Goal: Task Accomplishment & Management: Manage account settings

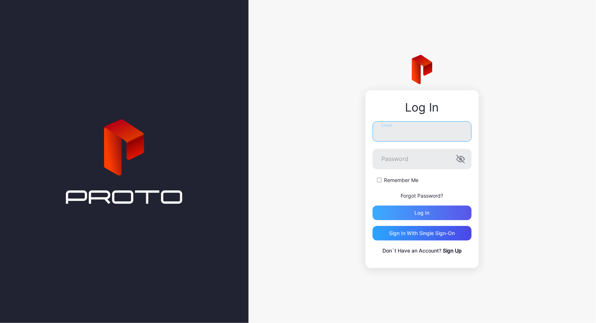
type input "**********"
click at [438, 207] on div "Log in" at bounding box center [421, 213] width 99 height 15
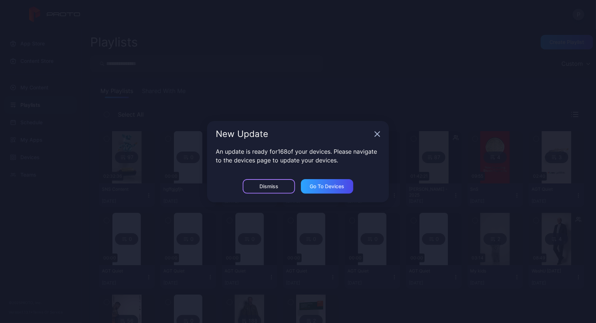
click at [269, 190] on div "Dismiss" at bounding box center [269, 186] width 52 height 15
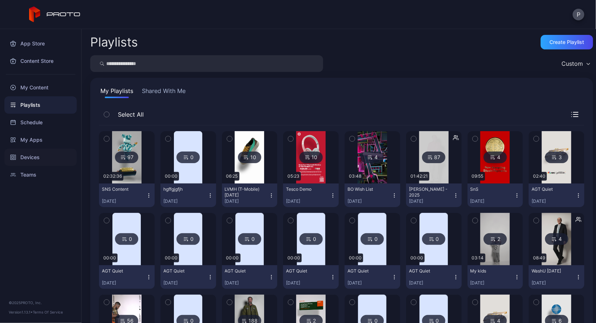
click at [39, 150] on div "Devices" at bounding box center [40, 157] width 72 height 17
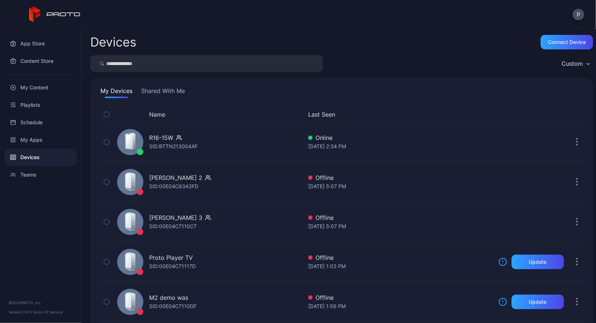
click at [129, 60] on input "search" at bounding box center [206, 63] width 233 height 17
type input "***"
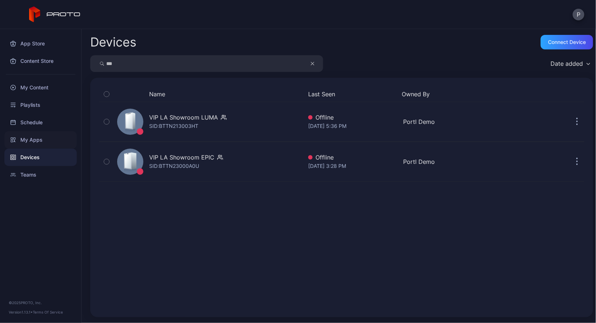
click at [48, 136] on div "My Apps" at bounding box center [40, 139] width 72 height 17
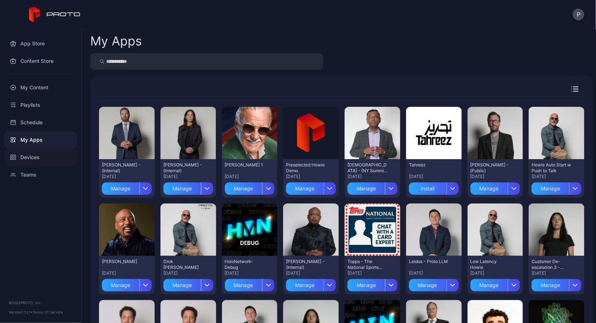
click at [48, 151] on div "Devices" at bounding box center [40, 157] width 72 height 17
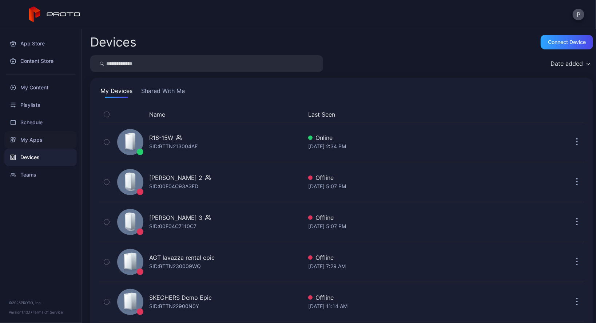
click at [40, 139] on div "My Apps" at bounding box center [40, 139] width 72 height 17
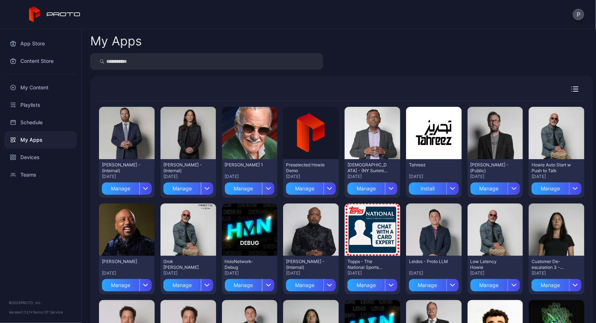
click at [493, 59] on div at bounding box center [341, 61] width 503 height 17
click at [130, 60] on input "search" at bounding box center [206, 61] width 233 height 17
type input "***"
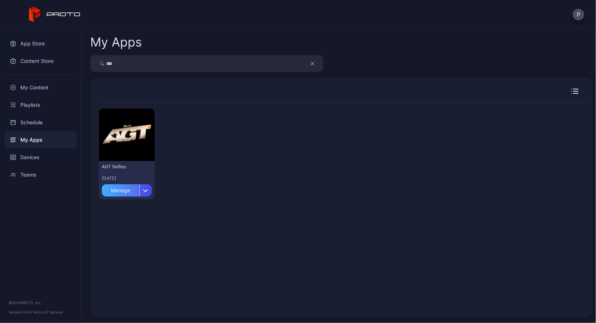
click at [121, 191] on div "Manage" at bounding box center [120, 190] width 37 height 12
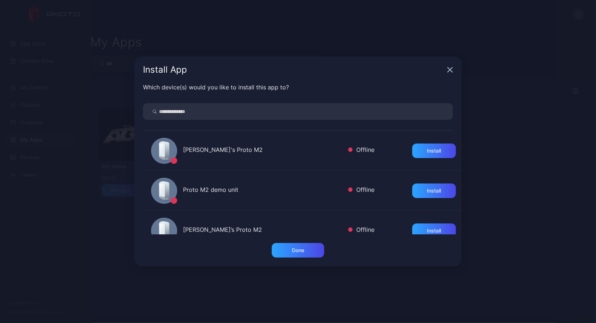
click at [213, 117] on input "search" at bounding box center [298, 111] width 310 height 17
type input "***"
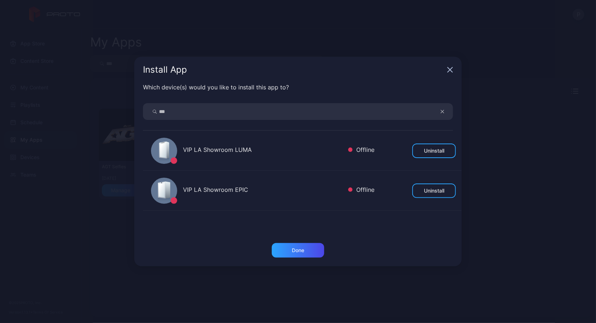
click at [445, 109] on button "button" at bounding box center [446, 111] width 14 height 17
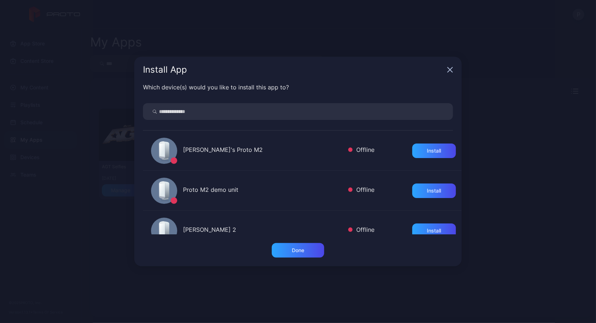
click at [452, 73] on div "Install App" at bounding box center [297, 70] width 327 height 26
click at [446, 71] on div "Install App" at bounding box center [297, 70] width 327 height 26
click at [449, 69] on icon "button" at bounding box center [450, 70] width 5 height 5
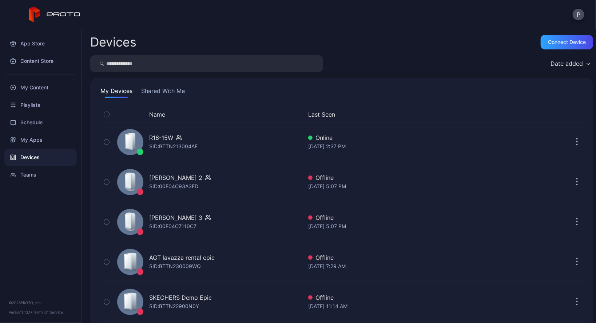
click at [165, 67] on input "search" at bounding box center [206, 63] width 233 height 17
type input "****"
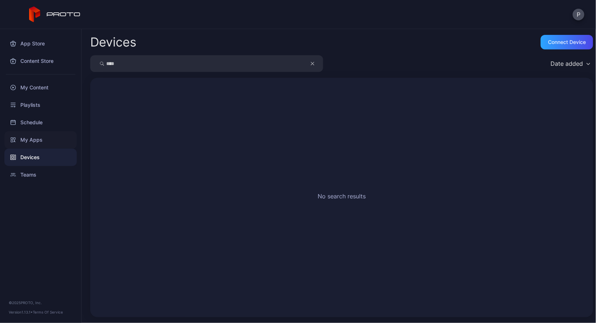
click at [56, 144] on div "My Apps" at bounding box center [40, 139] width 72 height 17
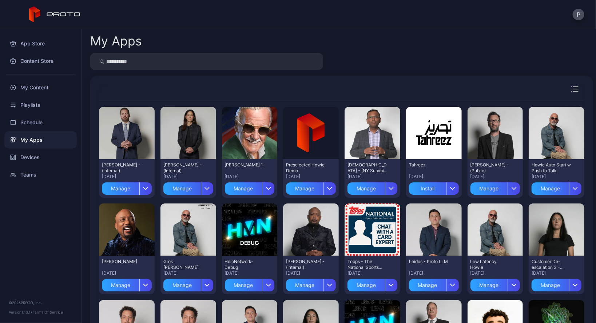
drag, startPoint x: 115, startPoint y: 71, endPoint x: 120, endPoint y: 68, distance: 5.5
click at [116, 70] on div "My Apps Preview [PERSON_NAME] - (Internal) [DATE] Manage Preview [PERSON_NAME] …" at bounding box center [338, 176] width 514 height 294
click at [122, 65] on input "search" at bounding box center [206, 61] width 233 height 17
type input "****"
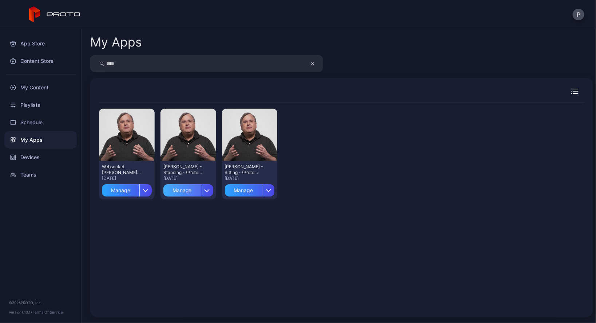
click at [180, 191] on div "Manage" at bounding box center [181, 190] width 37 height 12
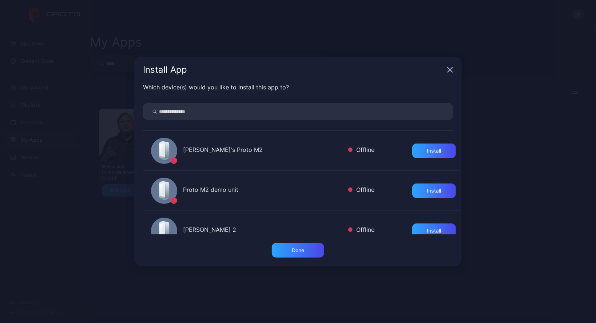
click at [393, 105] on input "search" at bounding box center [298, 111] width 310 height 17
type input "***"
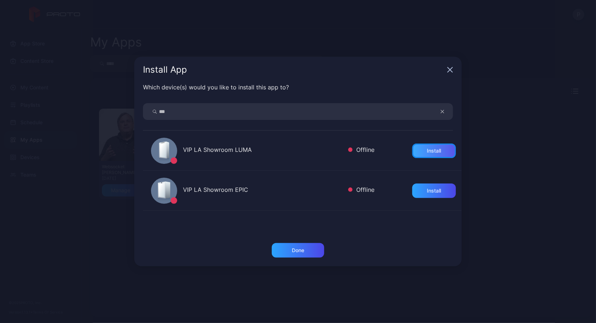
click at [416, 149] on div "Install" at bounding box center [434, 151] width 44 height 15
click at [451, 68] on icon "button" at bounding box center [450, 70] width 6 height 6
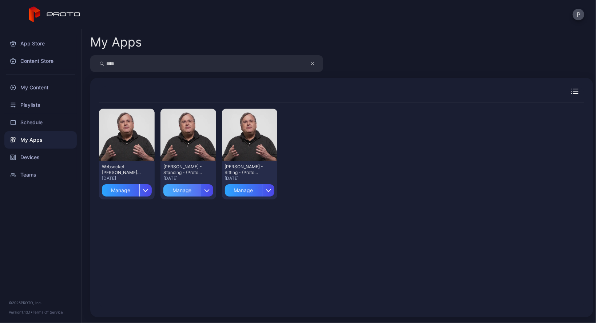
click at [189, 188] on div "Manage" at bounding box center [181, 190] width 37 height 12
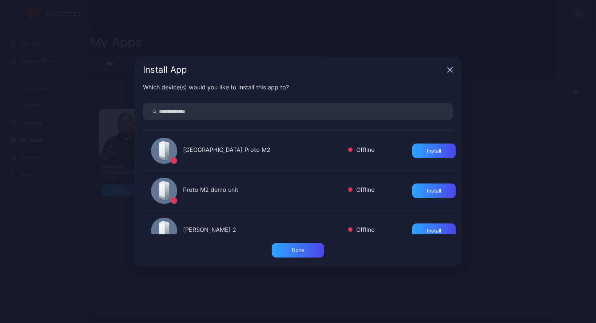
click at [222, 116] on input "search" at bounding box center [298, 111] width 310 height 17
type input "***"
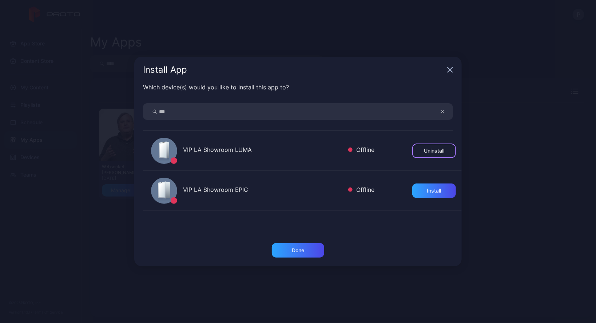
click at [424, 152] on div "Uninstall" at bounding box center [434, 151] width 20 height 6
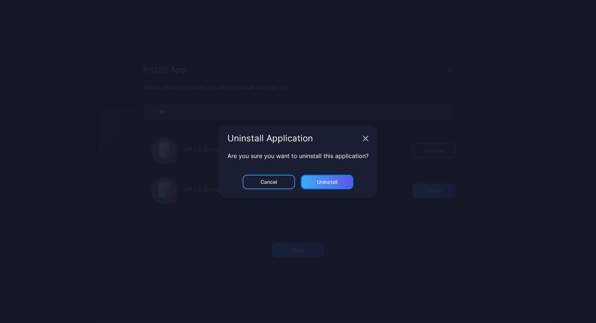
click at [320, 184] on div "Uninstall" at bounding box center [327, 182] width 20 height 6
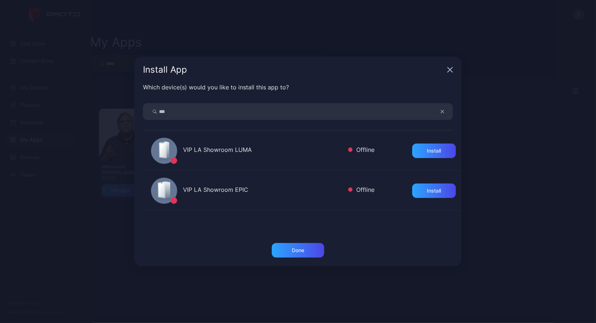
click at [450, 69] on icon "button" at bounding box center [450, 70] width 6 height 6
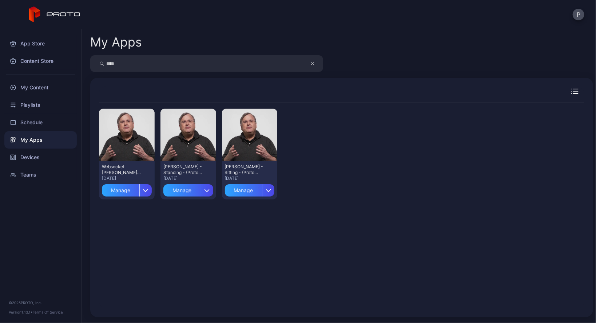
click at [128, 183] on button "Manage" at bounding box center [127, 188] width 50 height 15
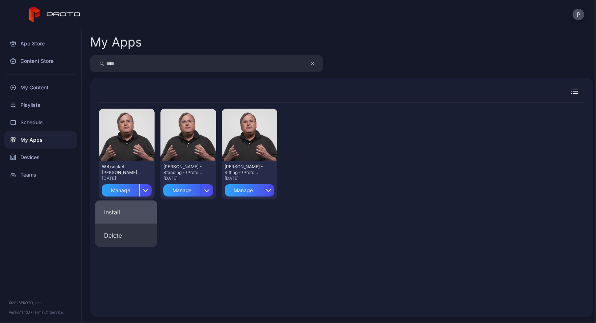
click at [123, 207] on button "Install" at bounding box center [126, 212] width 62 height 23
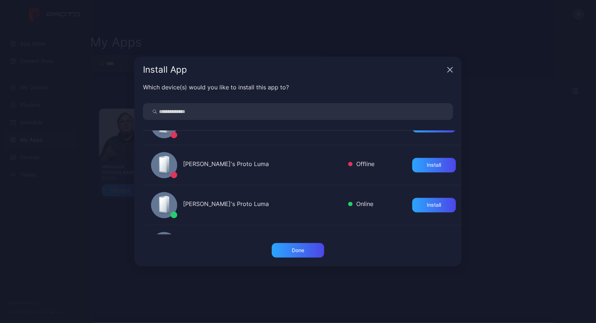
scroll to position [754, 0]
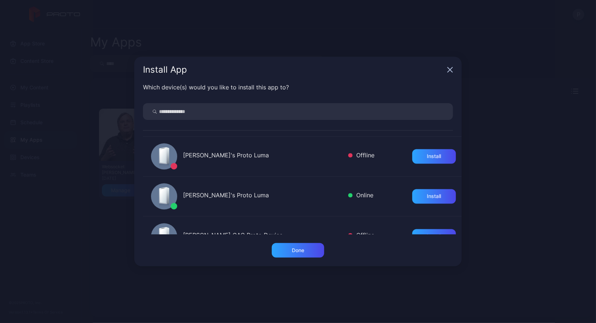
click at [234, 110] on input "search" at bounding box center [298, 111] width 310 height 17
type input "***"
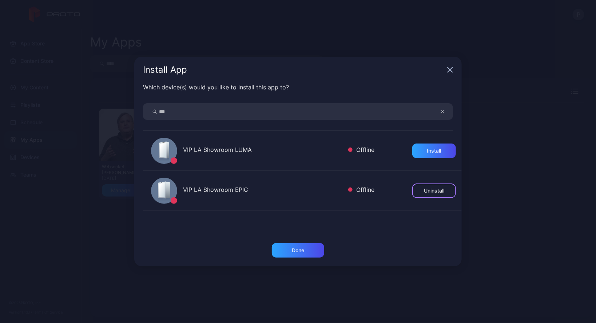
click at [424, 191] on div "Uninstall" at bounding box center [434, 191] width 20 height 6
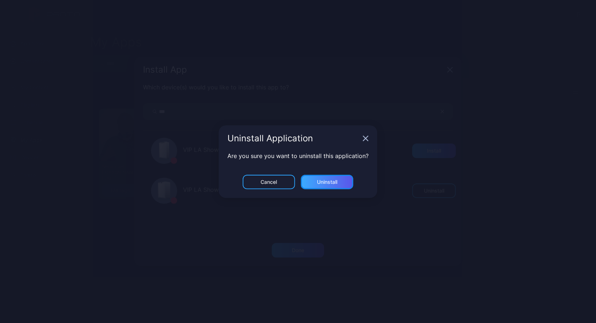
click at [331, 178] on div "Uninstall" at bounding box center [327, 182] width 52 height 15
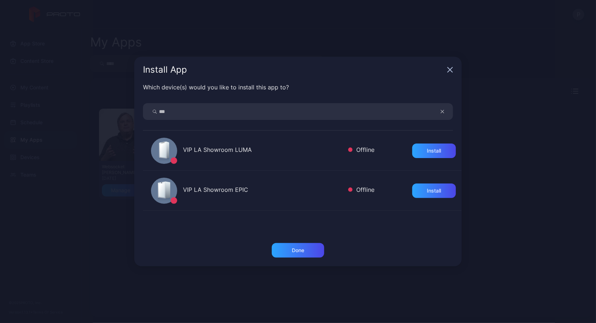
click at [458, 62] on div "Install App" at bounding box center [297, 70] width 327 height 26
click at [451, 69] on icon "button" at bounding box center [450, 70] width 5 height 5
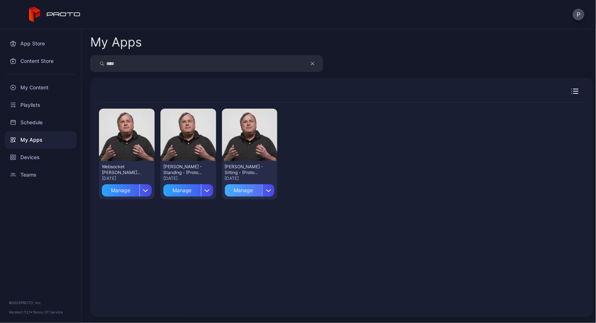
click at [244, 186] on div "Manage" at bounding box center [243, 190] width 37 height 12
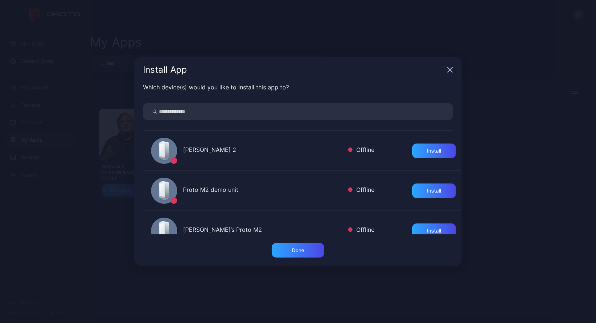
click at [284, 113] on input "search" at bounding box center [298, 111] width 310 height 17
type input "***"
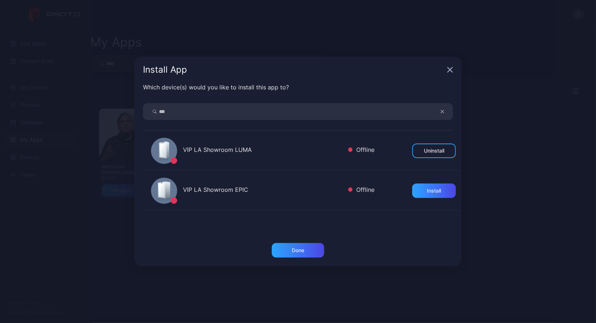
click at [454, 71] on div "Install App" at bounding box center [297, 70] width 327 height 26
click at [451, 71] on icon "button" at bounding box center [450, 70] width 5 height 5
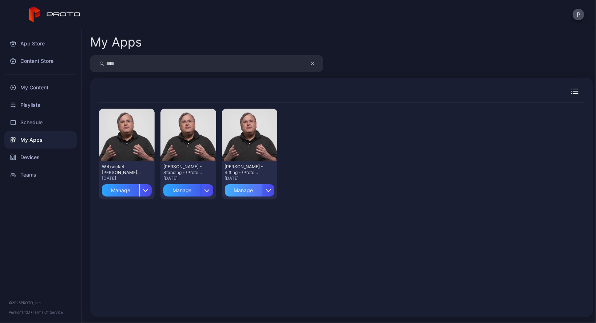
click at [249, 188] on div "Manage" at bounding box center [243, 190] width 37 height 12
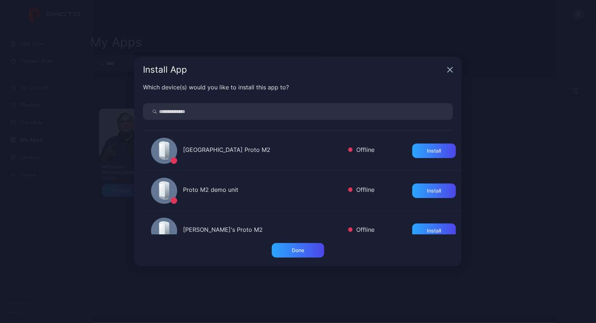
click at [449, 72] on icon "button" at bounding box center [450, 70] width 6 height 6
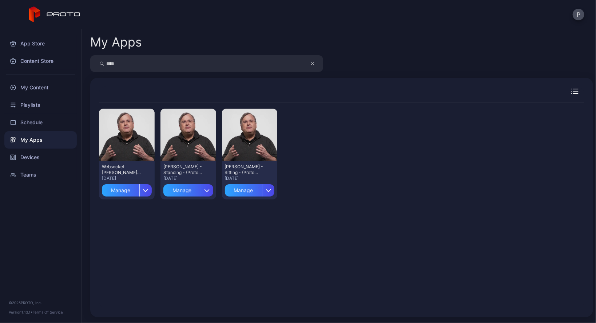
click at [521, 125] on div "Preview Websocket [PERSON_NAME] Test [DATE] Manage Preview [PERSON_NAME] H - St…" at bounding box center [341, 154] width 485 height 103
click at [309, 60] on div "****" at bounding box center [206, 63] width 233 height 17
click at [311, 61] on icon "button" at bounding box center [313, 63] width 4 height 9
